Goal: Task Accomplishment & Management: Complete application form

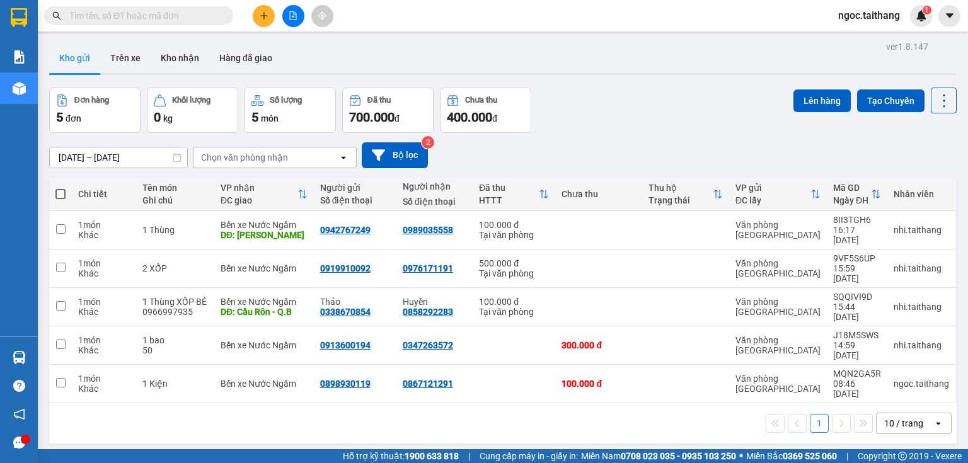
scroll to position [9, 0]
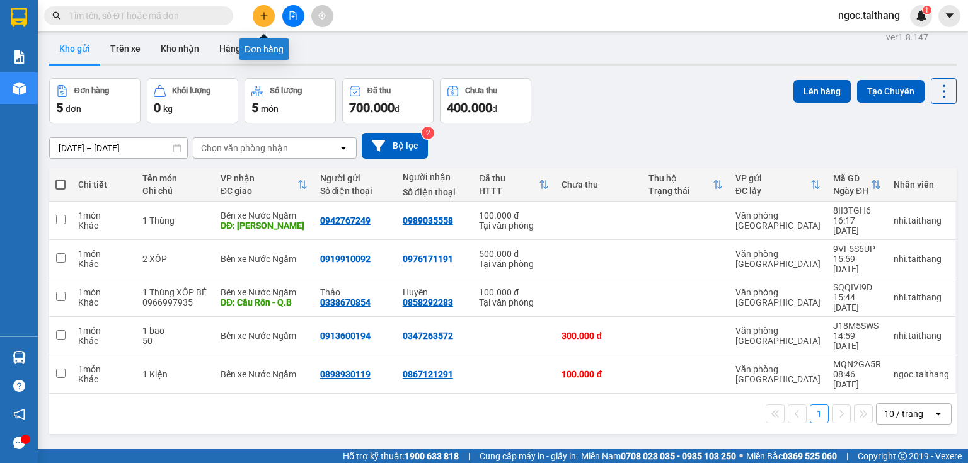
click at [264, 13] on icon "plus" at bounding box center [263, 15] width 1 height 7
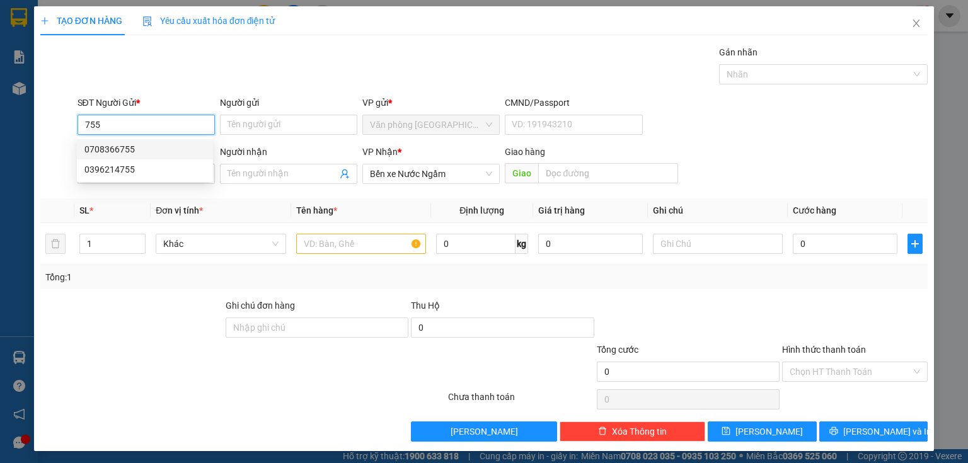
click at [116, 146] on div "0708366755" at bounding box center [144, 149] width 121 height 14
type input "0708366755"
type input "150.000"
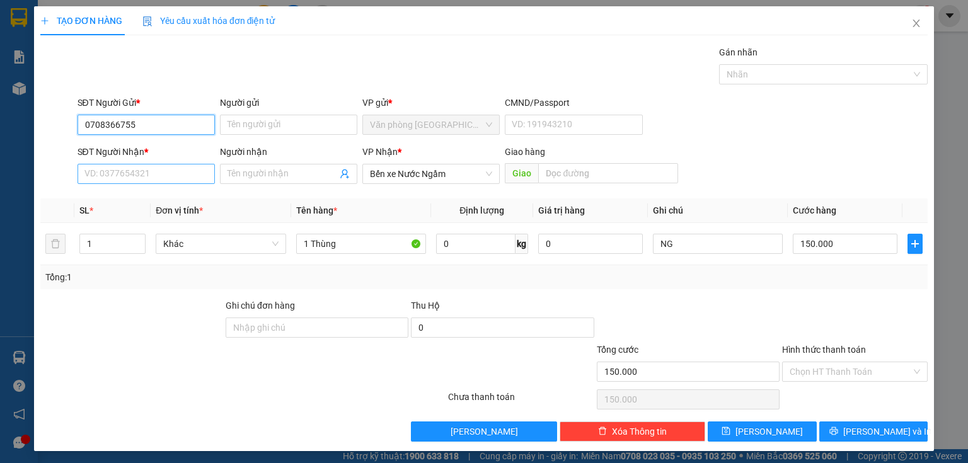
type input "0708366755"
click at [121, 176] on input "SĐT Người Nhận *" at bounding box center [145, 174] width 137 height 20
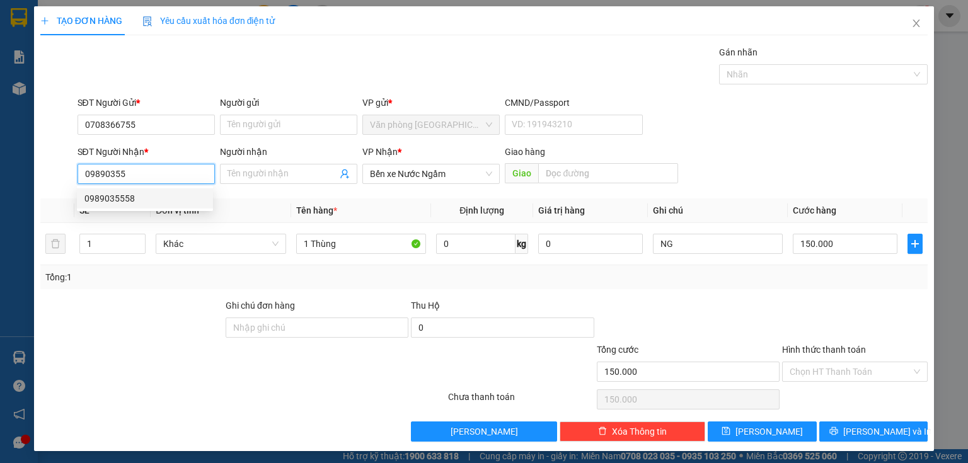
click at [112, 189] on div "0989035558" at bounding box center [145, 198] width 136 height 20
type input "0989035558"
type input "bigc Thanh Hoa"
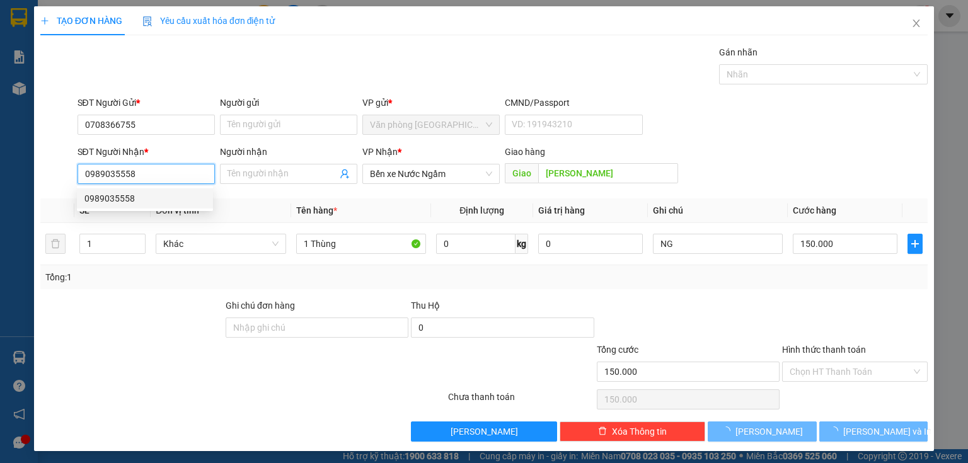
type input "100.000"
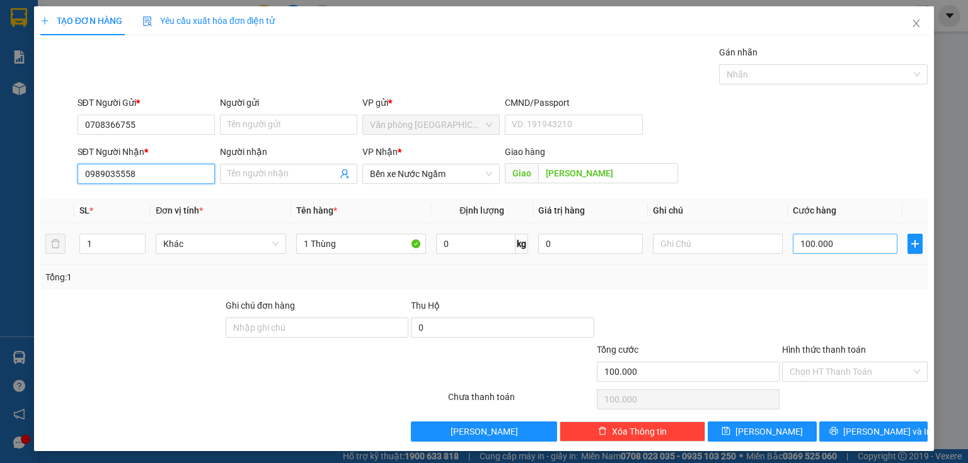
type input "0989035558"
click at [849, 246] on input "100.000" at bounding box center [844, 244] width 105 height 20
type input "1"
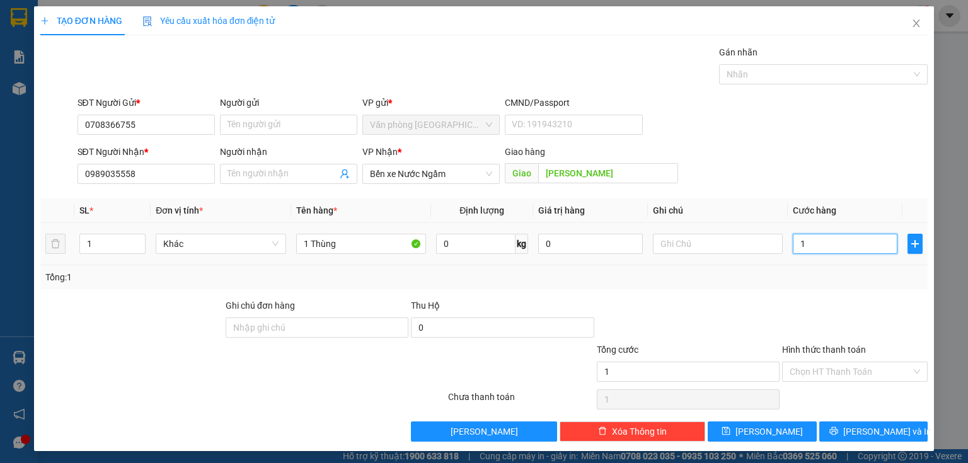
type input "15"
type input "150"
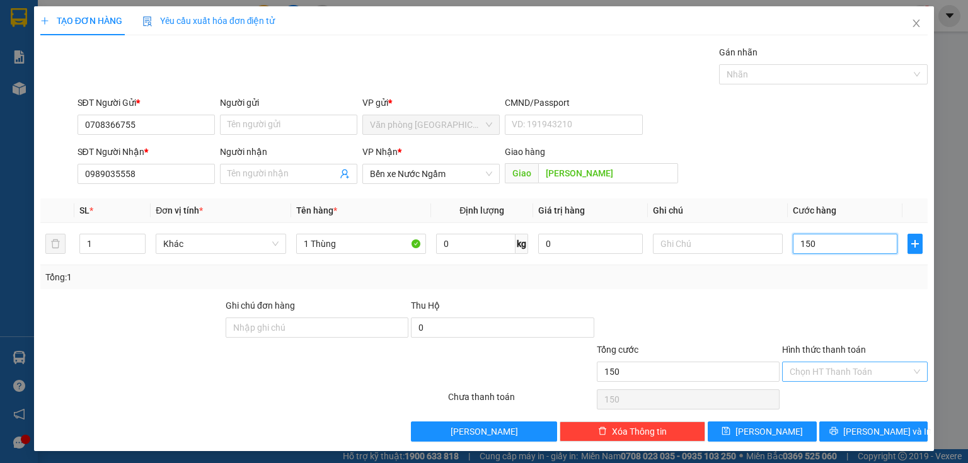
type input "150"
type input "150.000"
click at [862, 373] on input "Hình thức thanh toán" at bounding box center [850, 371] width 122 height 19
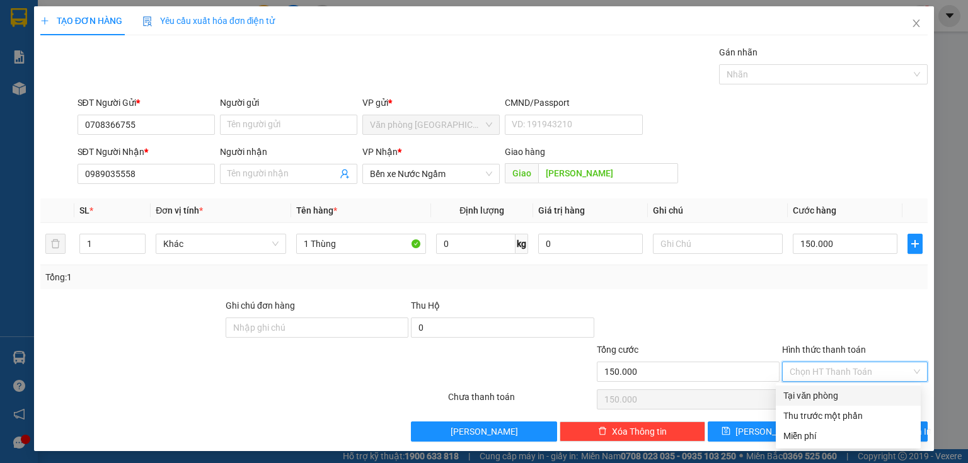
click at [835, 393] on div "Tại văn phòng" at bounding box center [848, 396] width 130 height 14
type input "0"
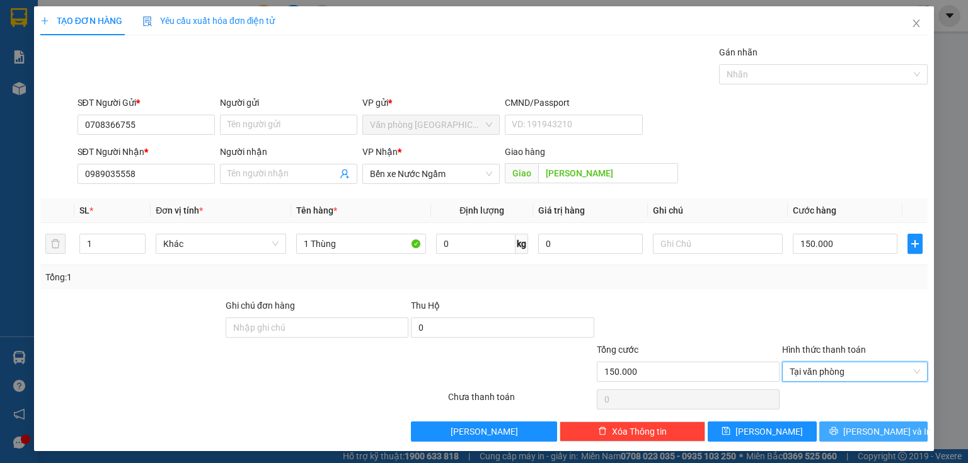
click at [859, 432] on span "[PERSON_NAME] và In" at bounding box center [887, 432] width 88 height 14
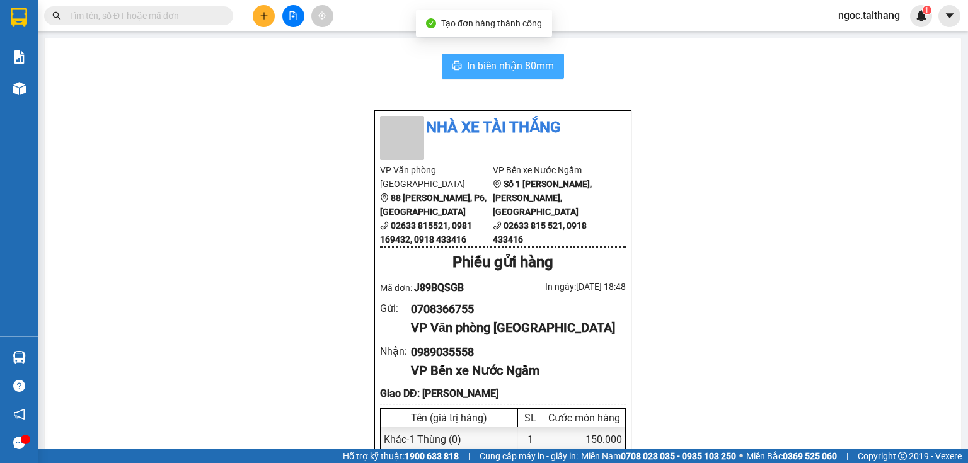
click at [519, 68] on span "In biên nhận 80mm" at bounding box center [510, 66] width 87 height 16
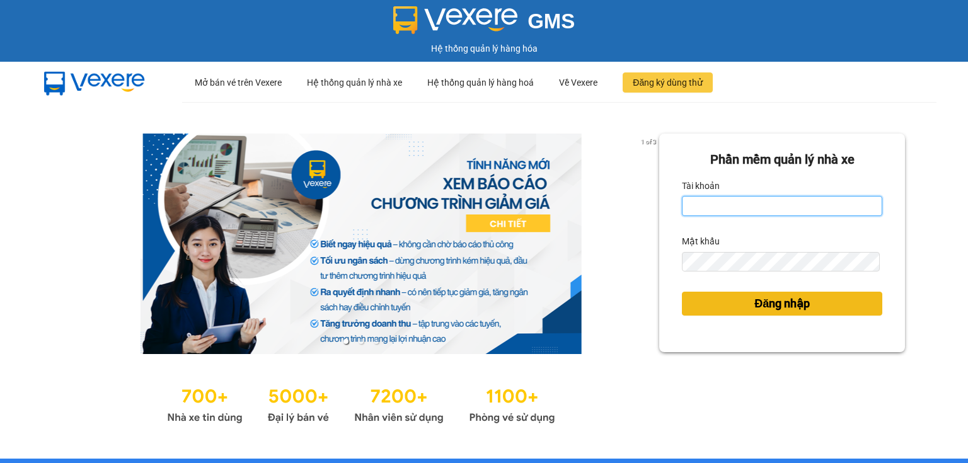
type input "ngoc.taithang"
click at [719, 298] on button "Đăng nhập" at bounding box center [782, 304] width 200 height 24
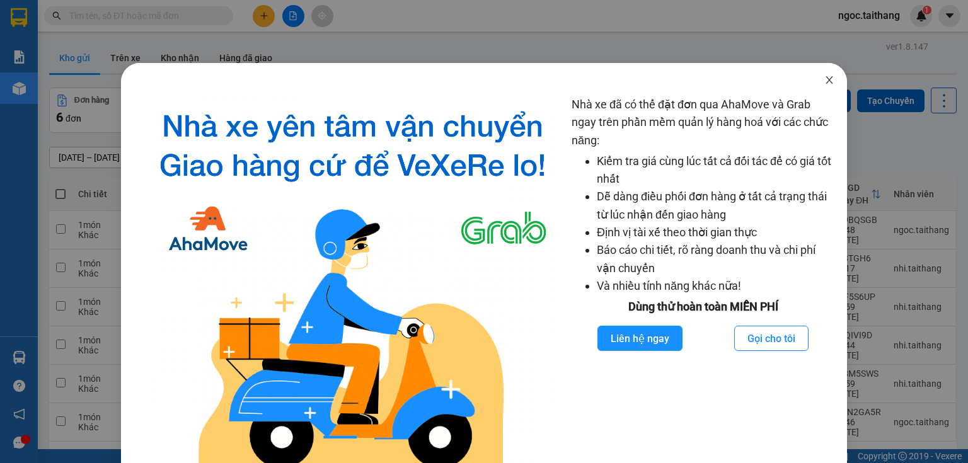
click at [824, 85] on icon "close" at bounding box center [829, 80] width 10 height 10
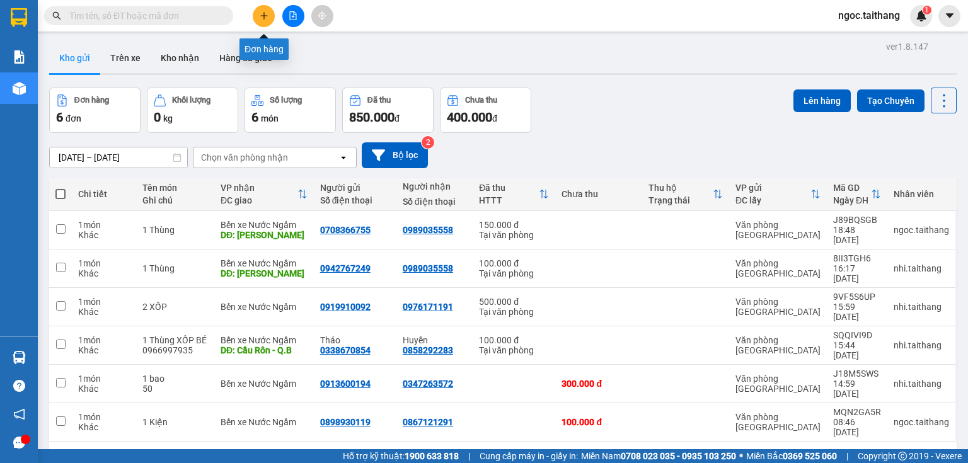
click at [254, 14] on button at bounding box center [264, 16] width 22 height 22
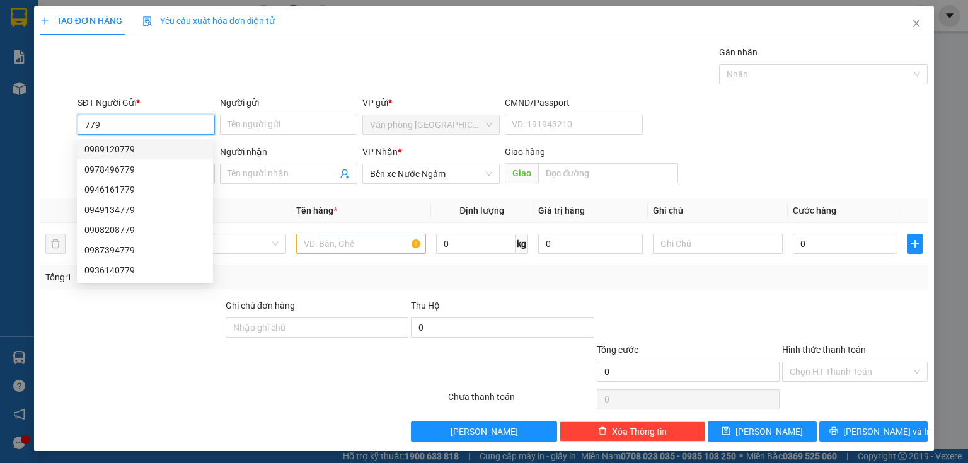
click at [112, 144] on div "0989120779" at bounding box center [144, 149] width 121 height 14
type input "0989120779"
type input "600.000"
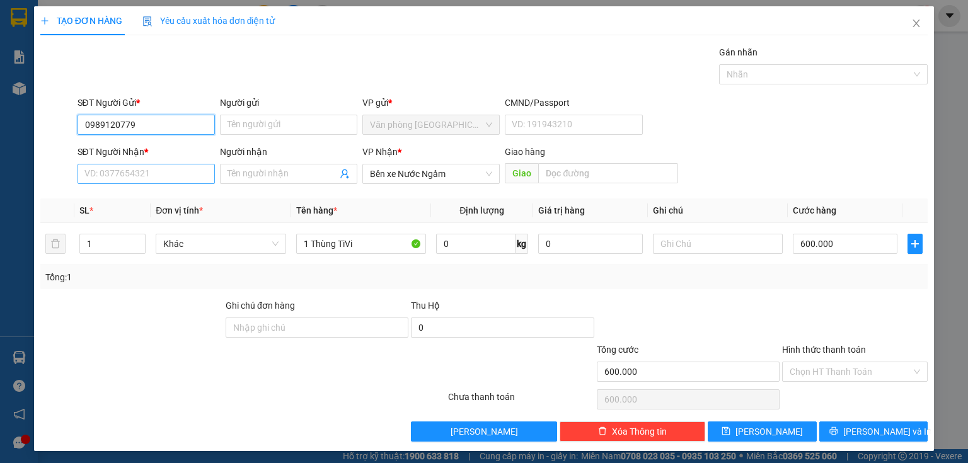
type input "0989120779"
click at [167, 171] on input "SĐT Người Nhận *" at bounding box center [145, 174] width 137 height 20
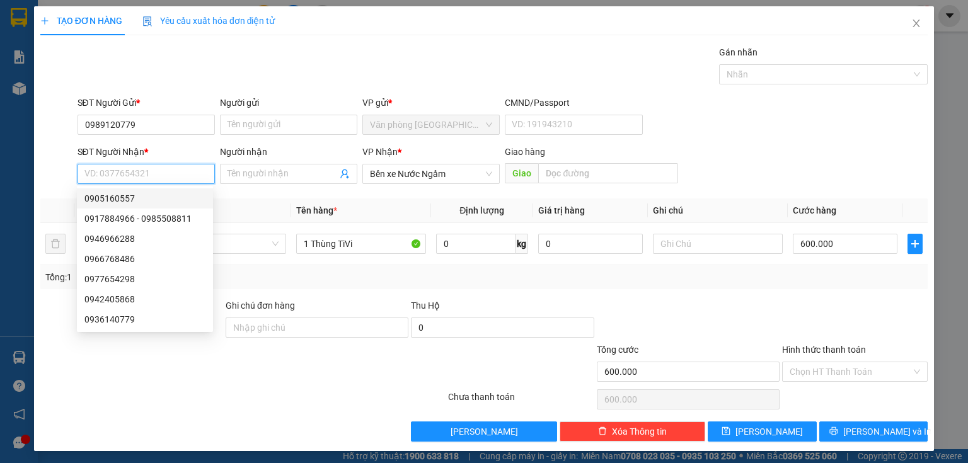
click at [127, 200] on div "0905160557" at bounding box center [144, 199] width 121 height 14
type input "0905160557"
type input "Cam Liên - [GEOGRAPHIC_DATA]"
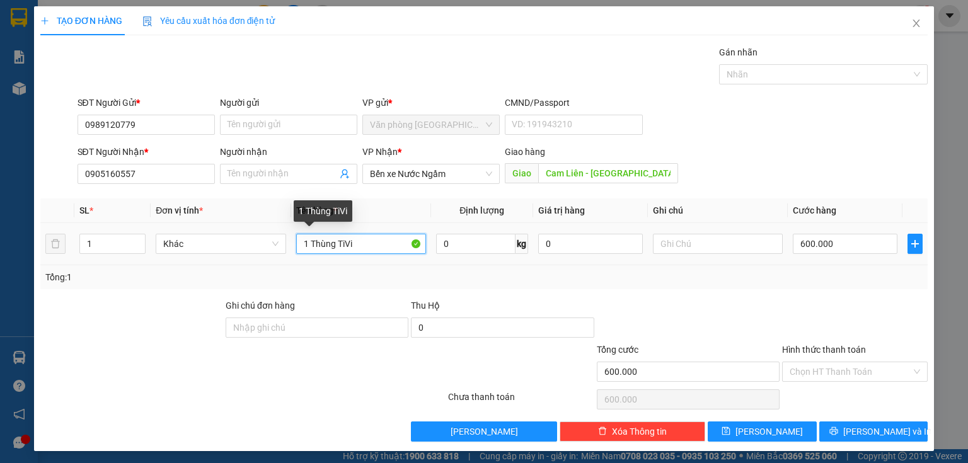
drag, startPoint x: 373, startPoint y: 246, endPoint x: 338, endPoint y: 214, distance: 47.7
click at [315, 238] on input "1 Thùng TiVi" at bounding box center [361, 244] width 130 height 20
type input "1 TThùng"
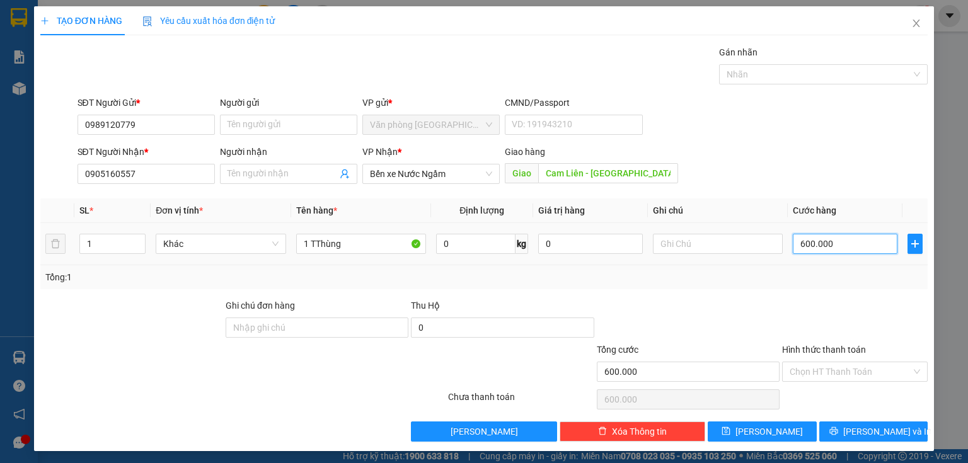
click at [861, 243] on input "600.000" at bounding box center [844, 244] width 105 height 20
type input "1"
type input "15"
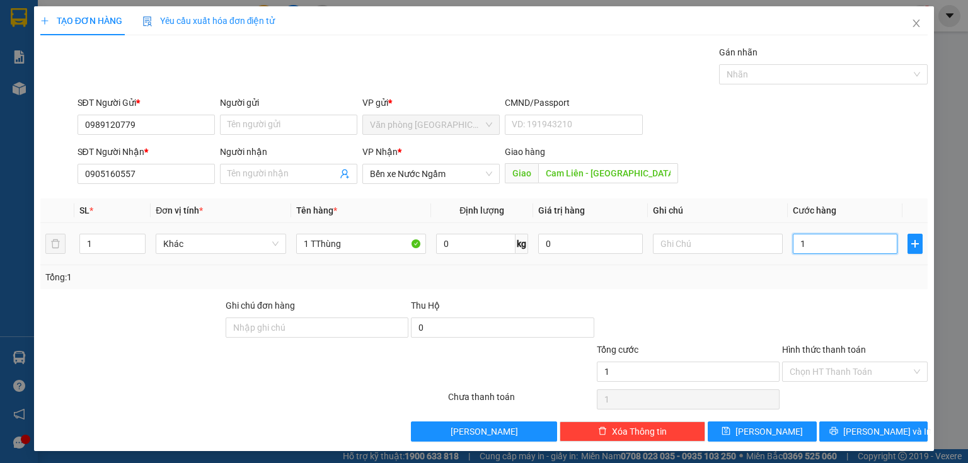
type input "15"
type input "150"
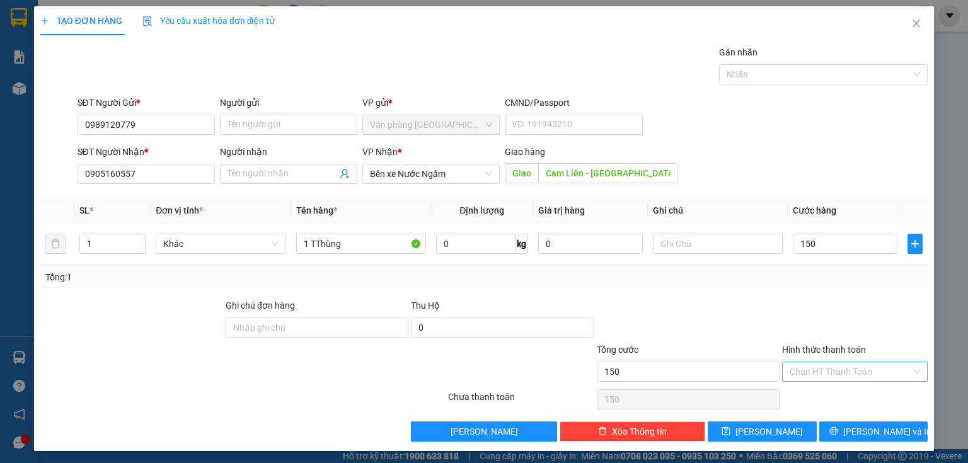
type input "150.000"
click at [829, 369] on input "Hình thức thanh toán" at bounding box center [850, 371] width 122 height 19
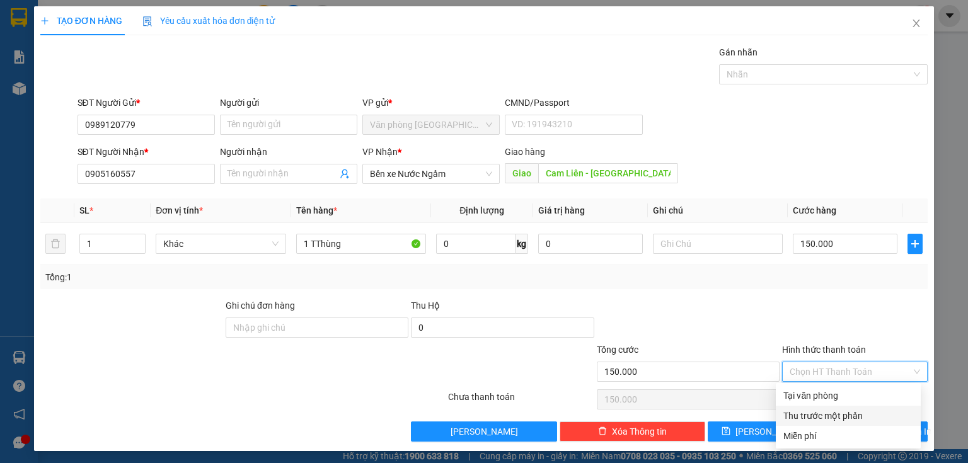
click at [829, 406] on div "Thu trước một phần" at bounding box center [847, 416] width 145 height 20
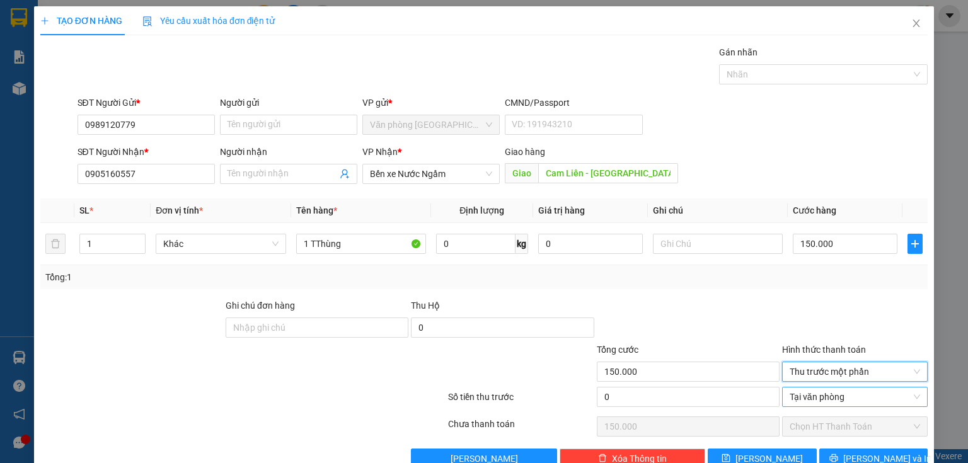
click at [826, 398] on span "Tại văn phòng" at bounding box center [854, 396] width 130 height 19
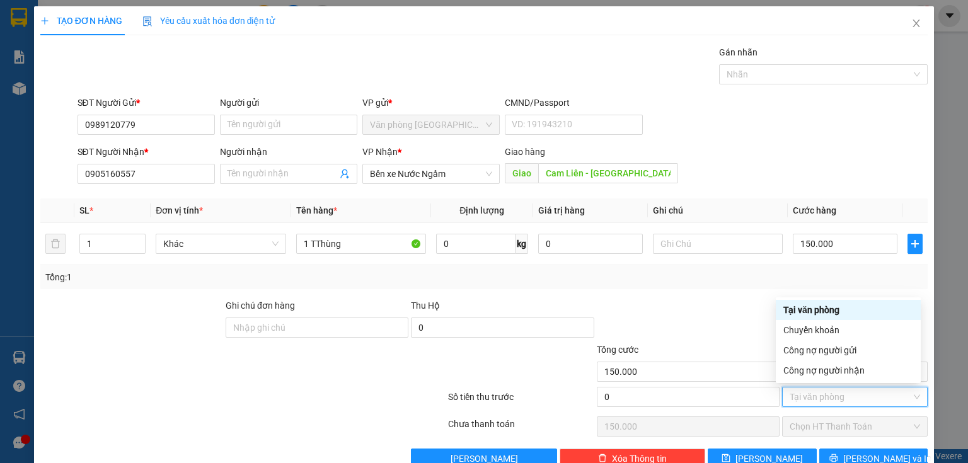
click at [872, 275] on div "Tổng: 1" at bounding box center [483, 277] width 877 height 14
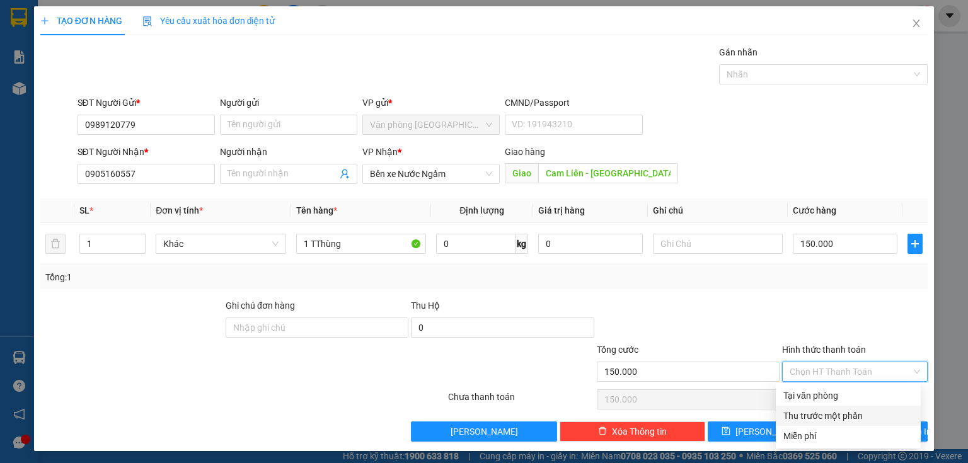
click at [842, 362] on input "Hình thức thanh toán" at bounding box center [850, 371] width 122 height 19
click at [827, 399] on div "Tại văn phòng" at bounding box center [848, 396] width 130 height 14
type input "0"
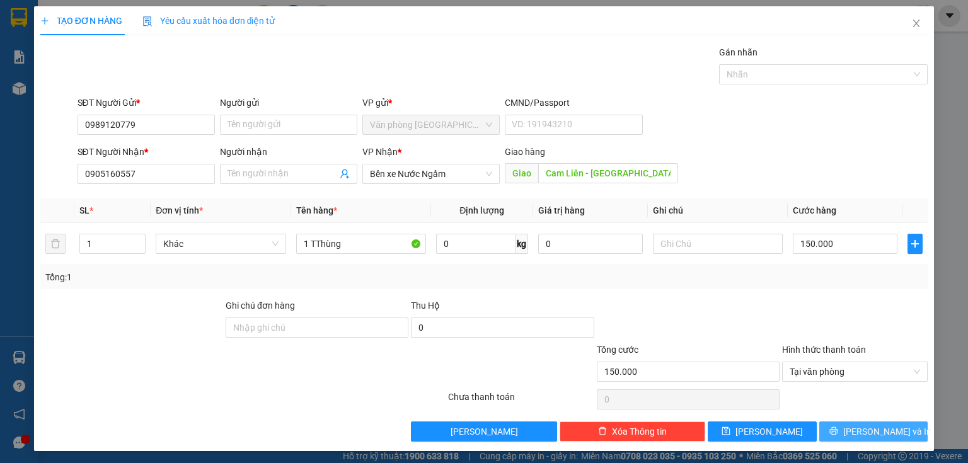
click at [865, 425] on span "[PERSON_NAME] và In" at bounding box center [887, 432] width 88 height 14
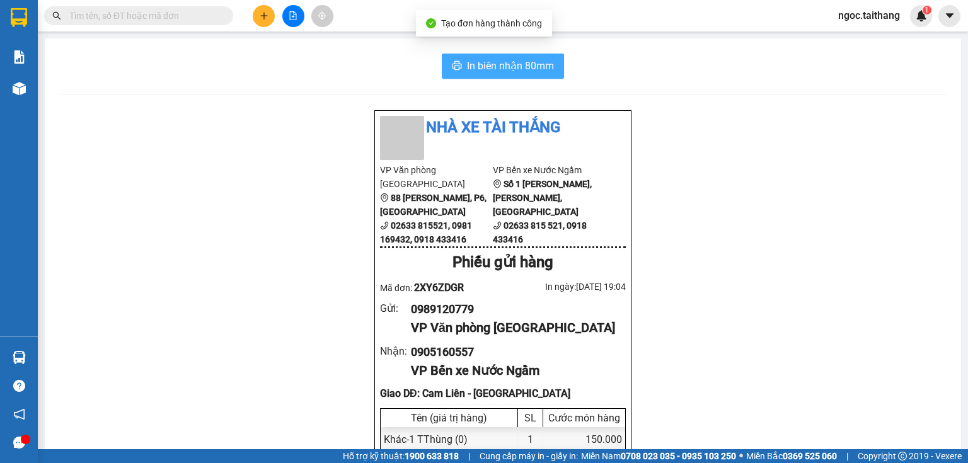
click at [521, 70] on span "In biên nhận 80mm" at bounding box center [510, 66] width 87 height 16
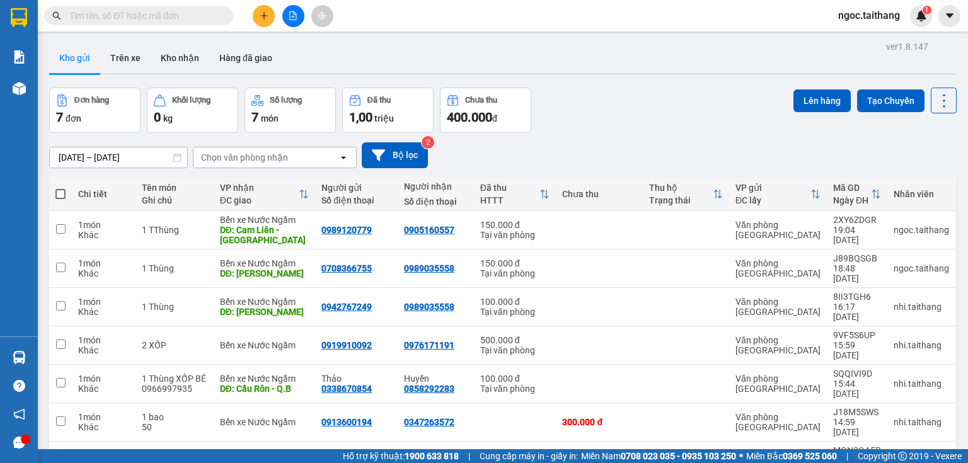
drag, startPoint x: 612, startPoint y: 86, endPoint x: 589, endPoint y: 101, distance: 27.8
click at [589, 101] on div "Đơn hàng 7 đơn Khối lượng 0 kg Số lượng 7 món Đã thu 1,00 triệu Chưa thu 400.00…" at bounding box center [502, 110] width 907 height 45
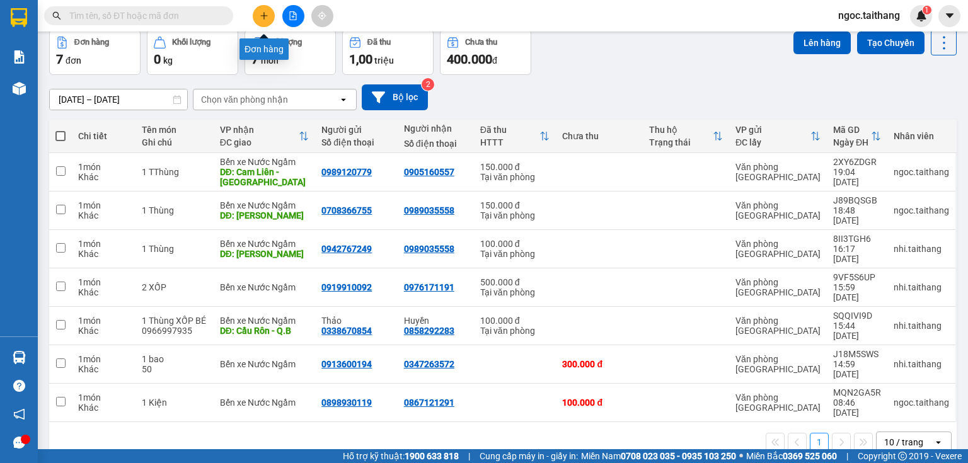
click at [267, 13] on icon "plus" at bounding box center [264, 15] width 9 height 9
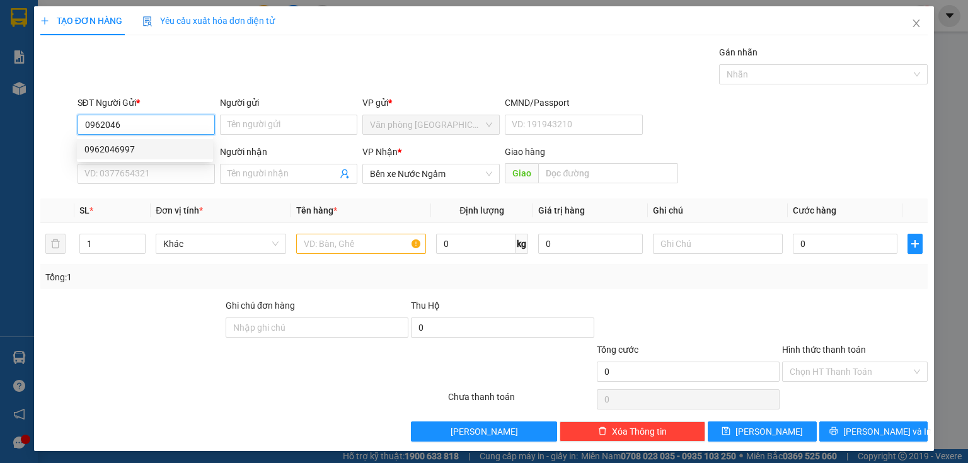
click at [94, 150] on div "0962046997" at bounding box center [144, 149] width 121 height 14
type input "0962046997"
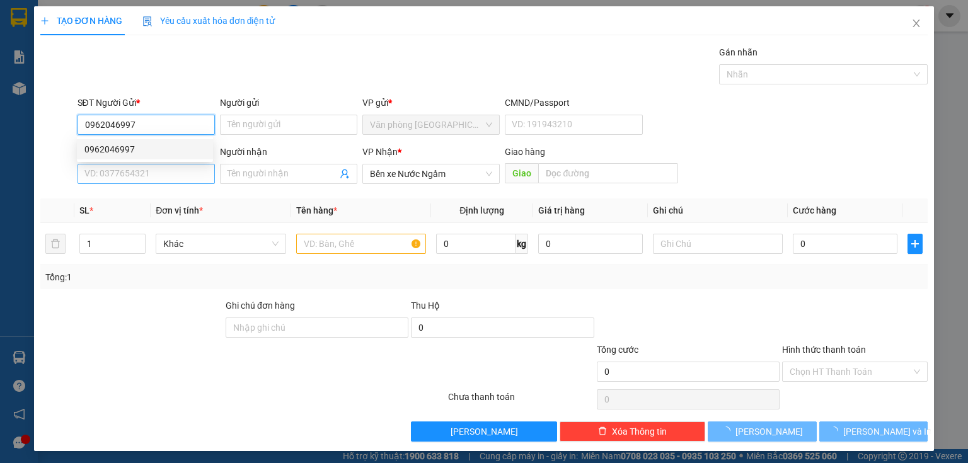
type input "300.000"
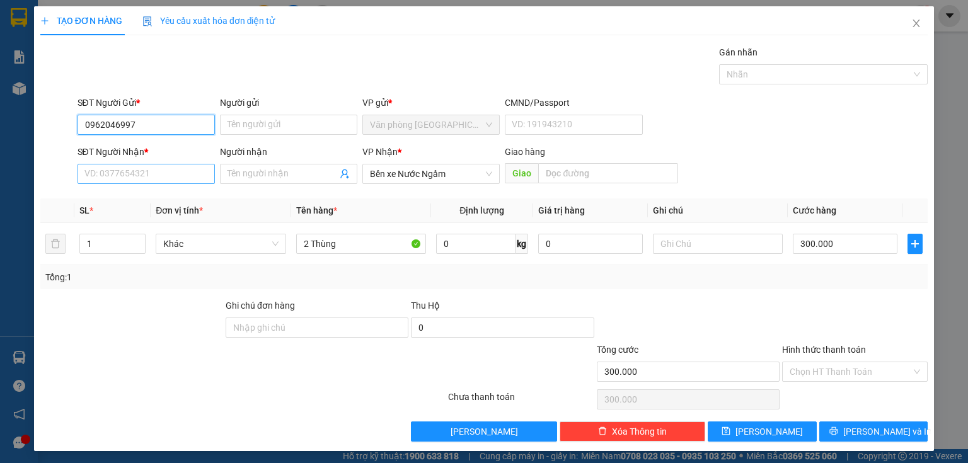
type input "0962046997"
click at [107, 170] on input "SĐT Người Nhận *" at bounding box center [145, 174] width 137 height 20
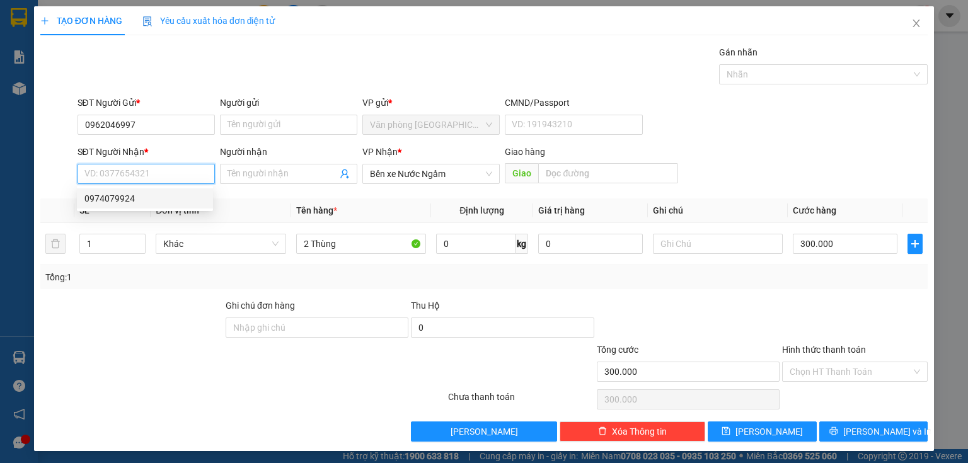
click at [114, 194] on div "0974079924" at bounding box center [144, 199] width 121 height 14
type input "0974079924"
type input "[GEOGRAPHIC_DATA]"
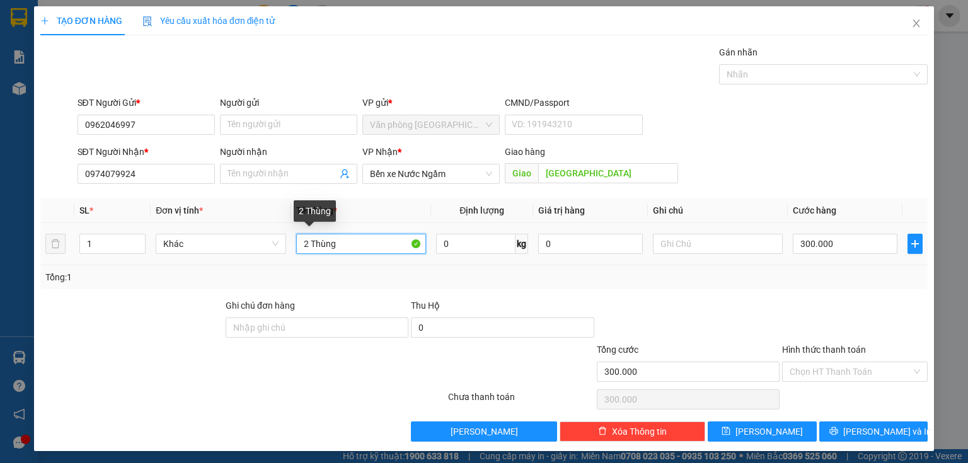
drag, startPoint x: 305, startPoint y: 245, endPoint x: 292, endPoint y: 242, distance: 13.6
click at [292, 242] on td "2 Thùng" at bounding box center [361, 244] width 140 height 42
type input "1 Thùng"
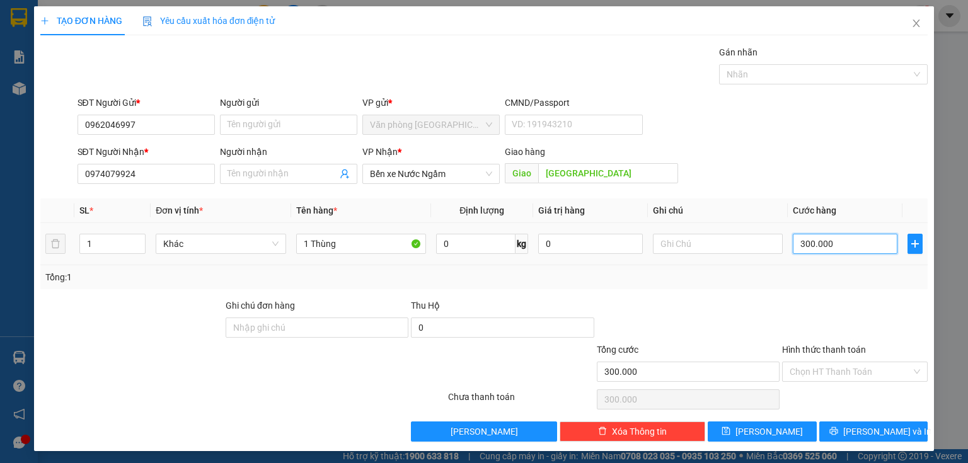
click at [844, 246] on input "300.000" at bounding box center [844, 244] width 105 height 20
type input "1"
type input "15"
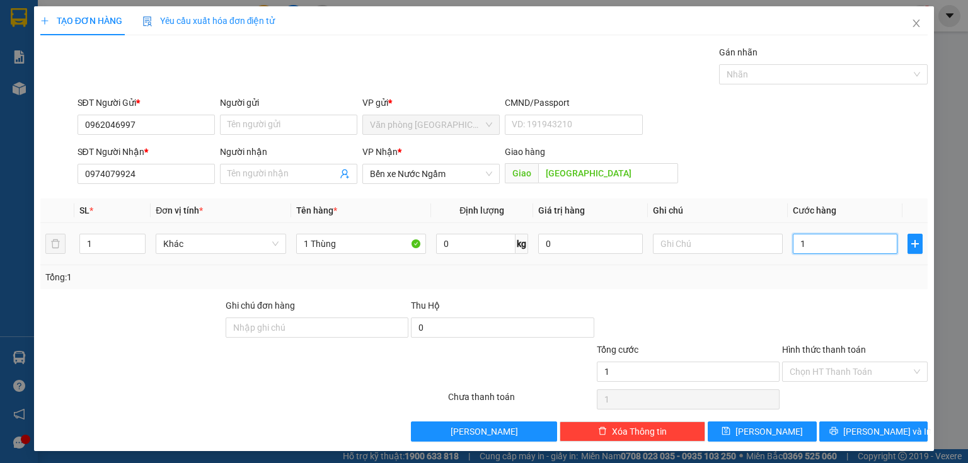
type input "15"
type input "150"
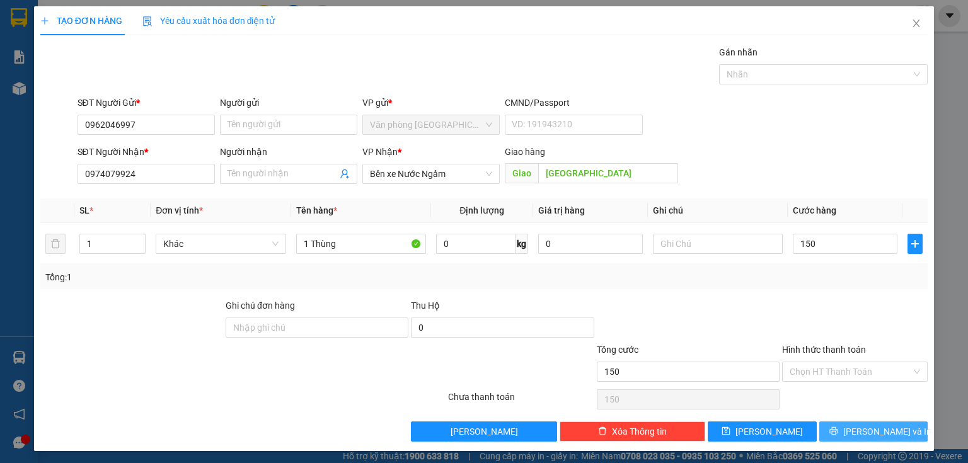
type input "150.000"
click at [874, 433] on span "[PERSON_NAME] và In" at bounding box center [887, 432] width 88 height 14
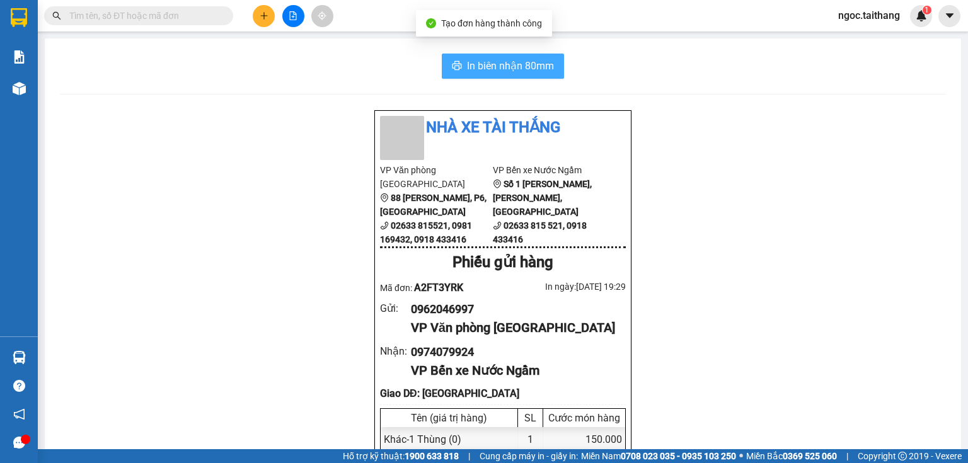
click at [484, 62] on span "In biên nhận 80mm" at bounding box center [510, 66] width 87 height 16
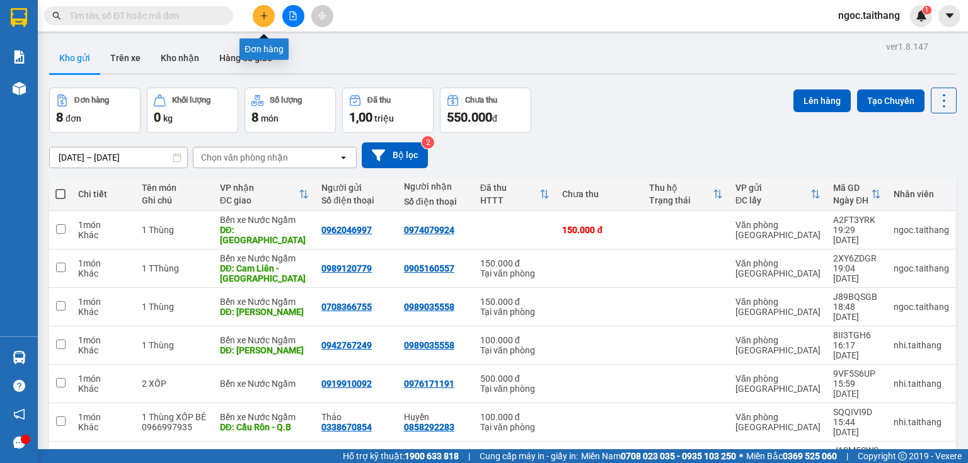
click at [265, 9] on button at bounding box center [264, 16] width 22 height 22
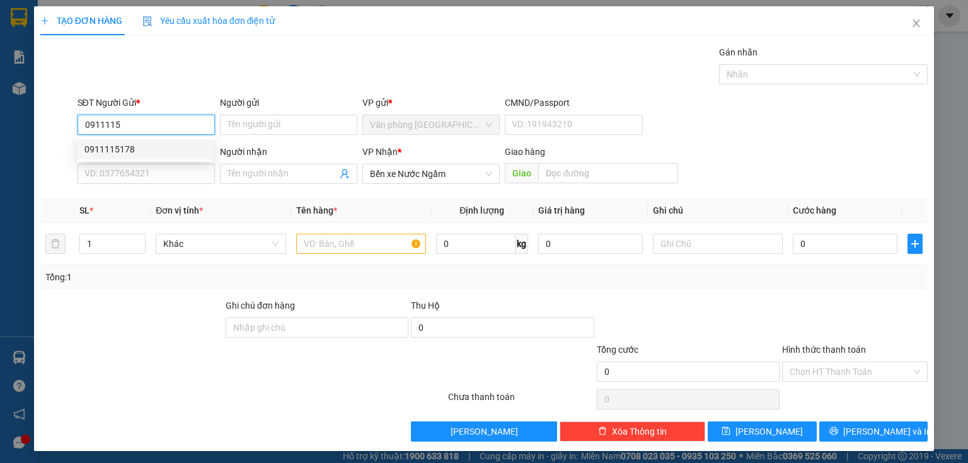
click at [134, 144] on div "0911115178" at bounding box center [144, 149] width 121 height 14
type input "0911115178"
type input "200.000"
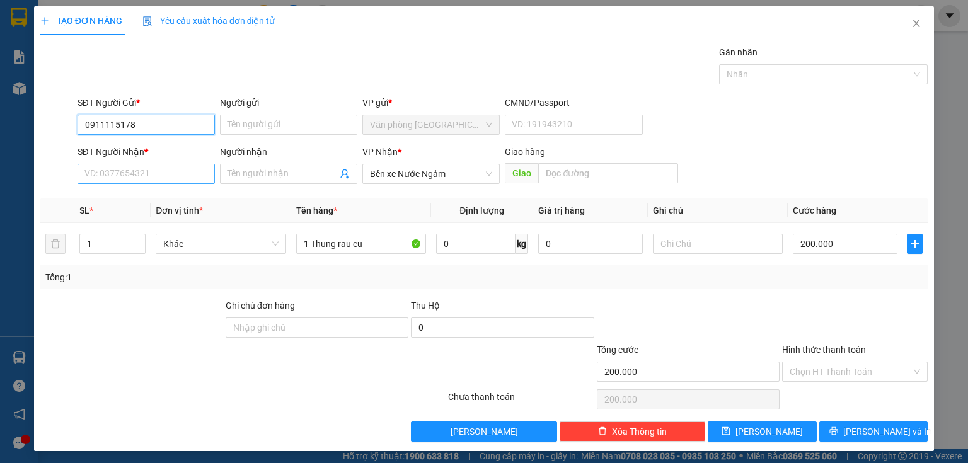
type input "0911115178"
click at [111, 168] on input "SĐT Người Nhận *" at bounding box center [145, 174] width 137 height 20
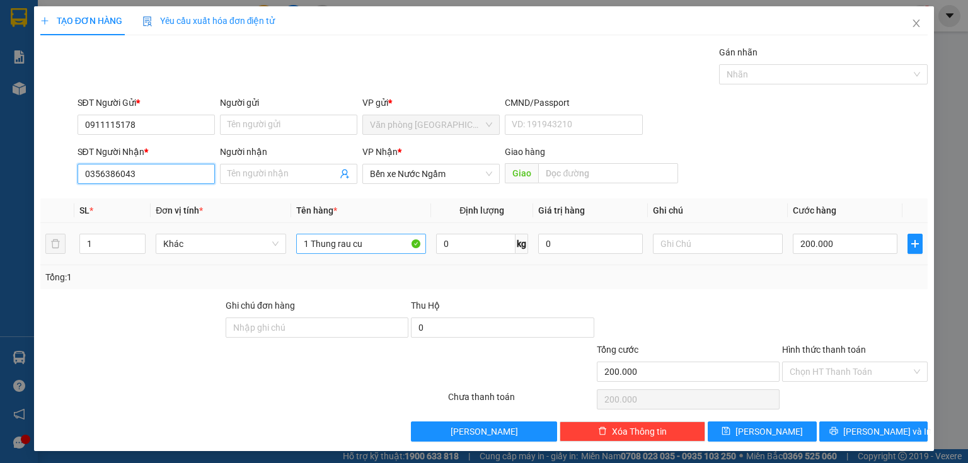
type input "0356386043"
drag, startPoint x: 365, startPoint y: 250, endPoint x: 304, endPoint y: 247, distance: 61.2
click at [304, 247] on input "1 Thung rau cu" at bounding box center [361, 244] width 130 height 20
type input "1 Xop"
click at [587, 185] on div "Giao hàng Giao" at bounding box center [591, 167] width 173 height 44
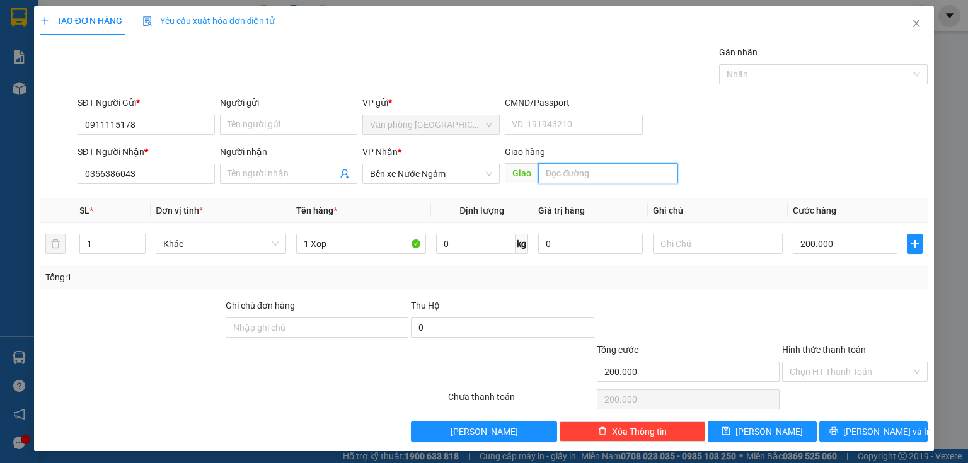
click at [581, 175] on input "text" at bounding box center [608, 173] width 140 height 20
type input "Cầu Bùng"
click at [831, 370] on input "Hình thức thanh toán" at bounding box center [850, 371] width 122 height 19
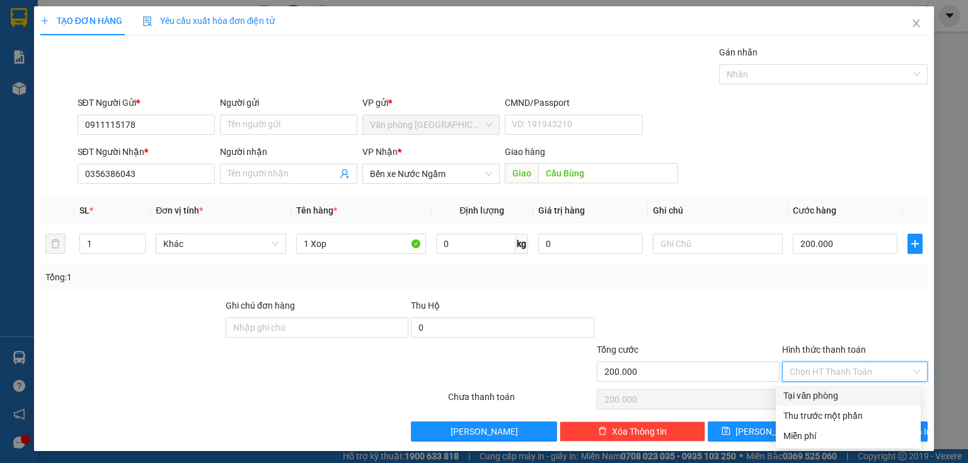
click at [794, 389] on div "Tại văn phòng" at bounding box center [848, 396] width 130 height 14
type input "0"
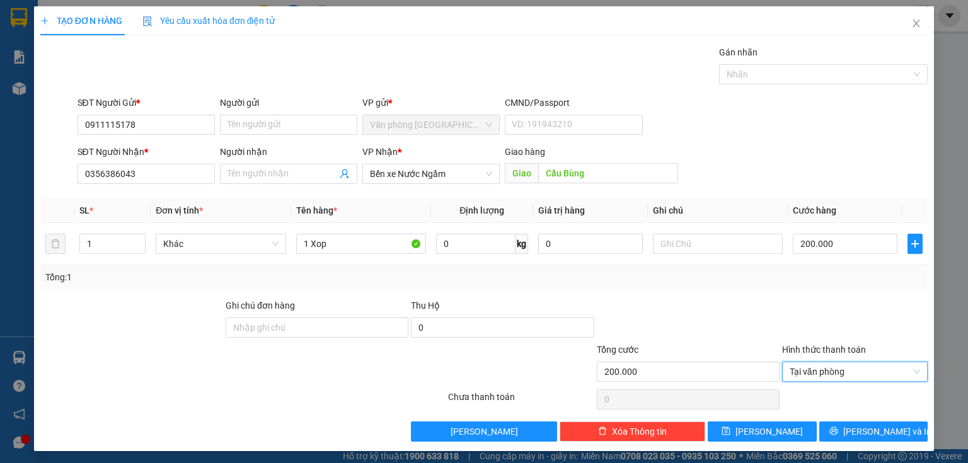
click at [847, 442] on div "TẠO ĐƠN HÀNG Yêu cầu xuất hóa đơn điện tử Transit Pickup Surcharge Ids Transit …" at bounding box center [484, 228] width 900 height 445
click at [844, 438] on button "[PERSON_NAME] và In" at bounding box center [873, 431] width 109 height 20
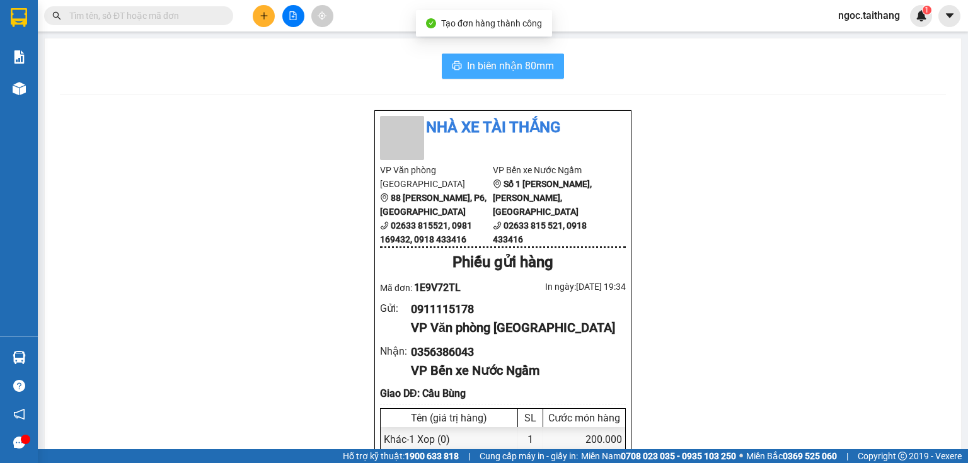
click at [492, 67] on span "In biên nhận 80mm" at bounding box center [510, 66] width 87 height 16
